Goal: Task Accomplishment & Management: Use online tool/utility

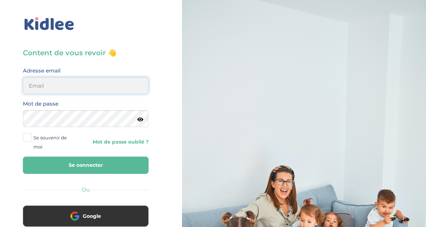
type input "adjoba.hoimian@gmail.com"
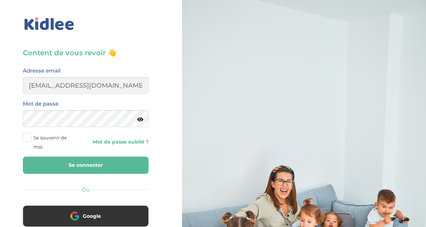
click at [96, 165] on button "Se connecter" at bounding box center [86, 165] width 126 height 17
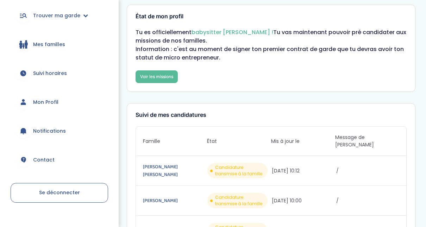
scroll to position [83, 0]
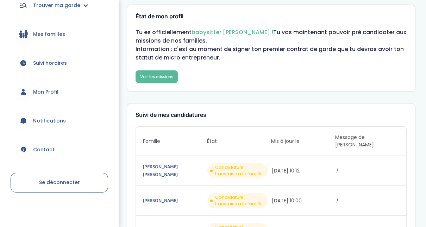
click at [224, 164] on span "Candidature transmise à la famille" at bounding box center [240, 170] width 50 height 13
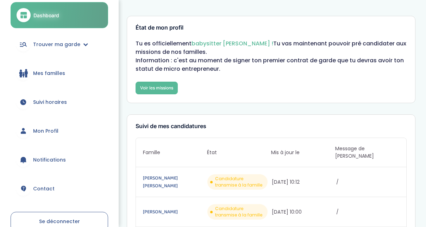
scroll to position [48, 0]
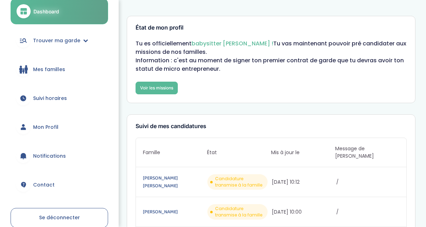
click at [65, 71] on link "Mes familles" at bounding box center [60, 69] width 98 height 25
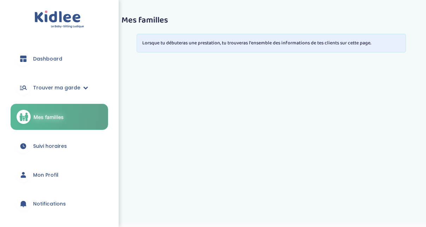
drag, startPoint x: 0, startPoint y: 0, endPoint x: 117, endPoint y: 63, distance: 132.6
click at [117, 63] on div "Dashboard Trouver ma garde Mes recherches Candidatures en cours Candidatures va…" at bounding box center [59, 113] width 119 height 227
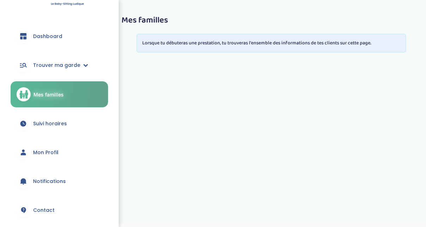
scroll to position [25, 0]
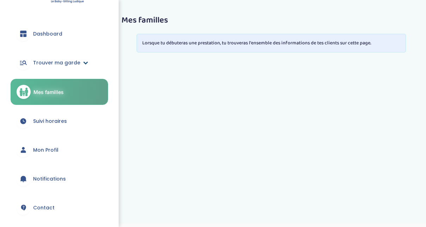
click at [61, 62] on span "Trouver ma garde" at bounding box center [56, 62] width 47 height 7
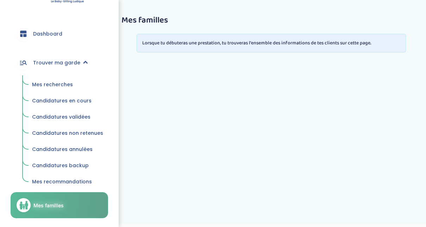
click at [59, 84] on span "Mes recherches" at bounding box center [52, 84] width 41 height 7
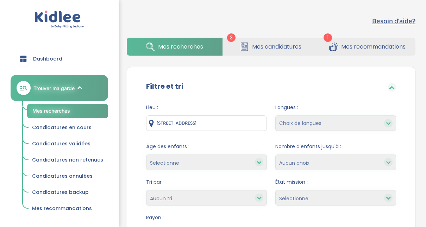
click at [338, 50] on link "Mes recommandations" at bounding box center [367, 47] width 96 height 18
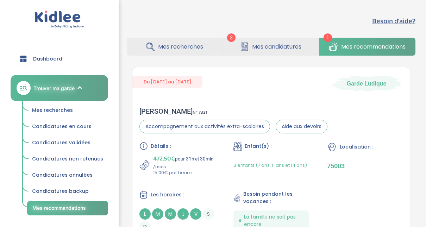
click at [258, 46] on span "Mes candidatures" at bounding box center [276, 46] width 49 height 9
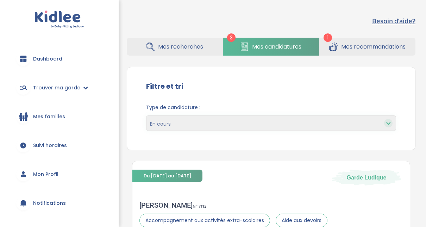
click at [189, 47] on span "Mes recherches" at bounding box center [180, 46] width 45 height 9
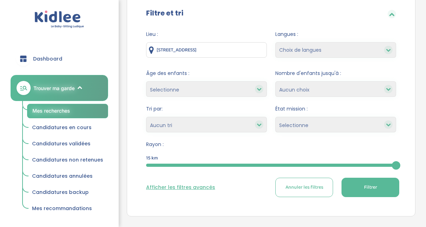
click at [224, 163] on div "15" at bounding box center [271, 165] width 250 height 8
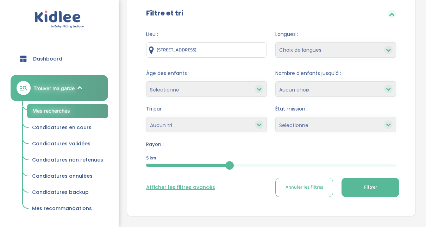
click at [365, 184] on span "Filtrer" at bounding box center [370, 187] width 13 height 7
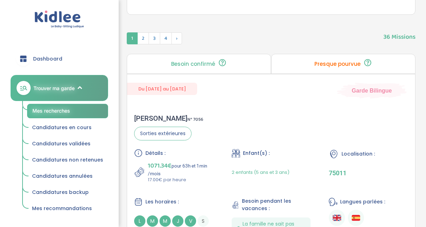
scroll to position [76, 0]
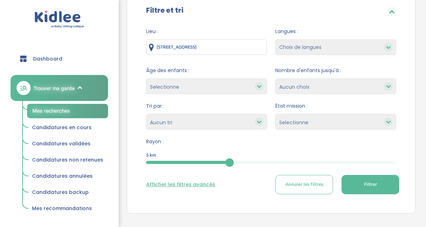
click at [259, 120] on icon at bounding box center [259, 121] width 5 height 5
click at [239, 121] on select "Heures par semaine (croissant) Heures par semaine (décroissant) Date de démarra…" at bounding box center [206, 121] width 121 height 15
select select "updated_at_desc"
click at [146, 114] on select "Heures par semaine (croissant) Heures par semaine (décroissant) Date de démarra…" at bounding box center [206, 121] width 121 height 15
click at [364, 191] on button "Filtrer" at bounding box center [370, 184] width 58 height 19
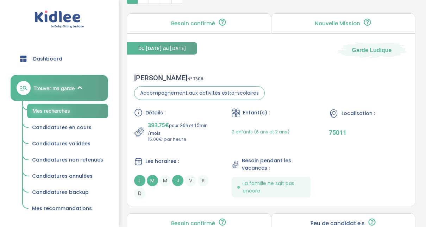
scroll to position [330, 0]
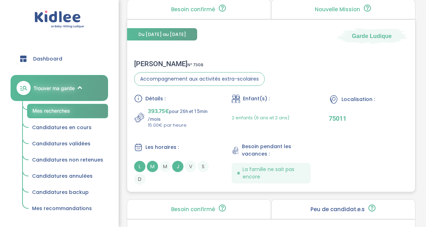
click at [142, 62] on div "Lucille G . N° 7308" at bounding box center [199, 63] width 131 height 8
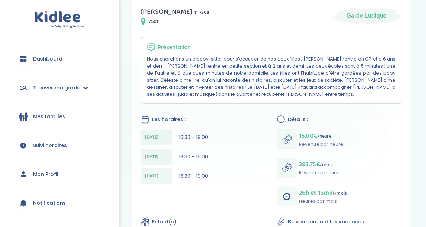
scroll to position [131, 0]
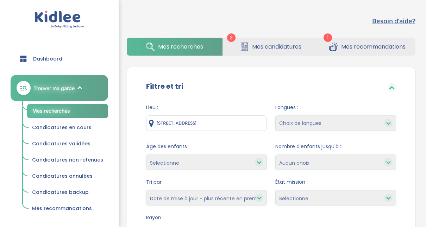
select select "updated_at_desc"
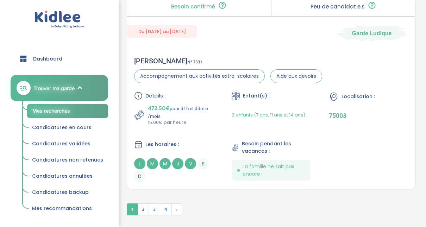
scroll to position [2160, 0]
